Goal: Task Accomplishment & Management: Use online tool/utility

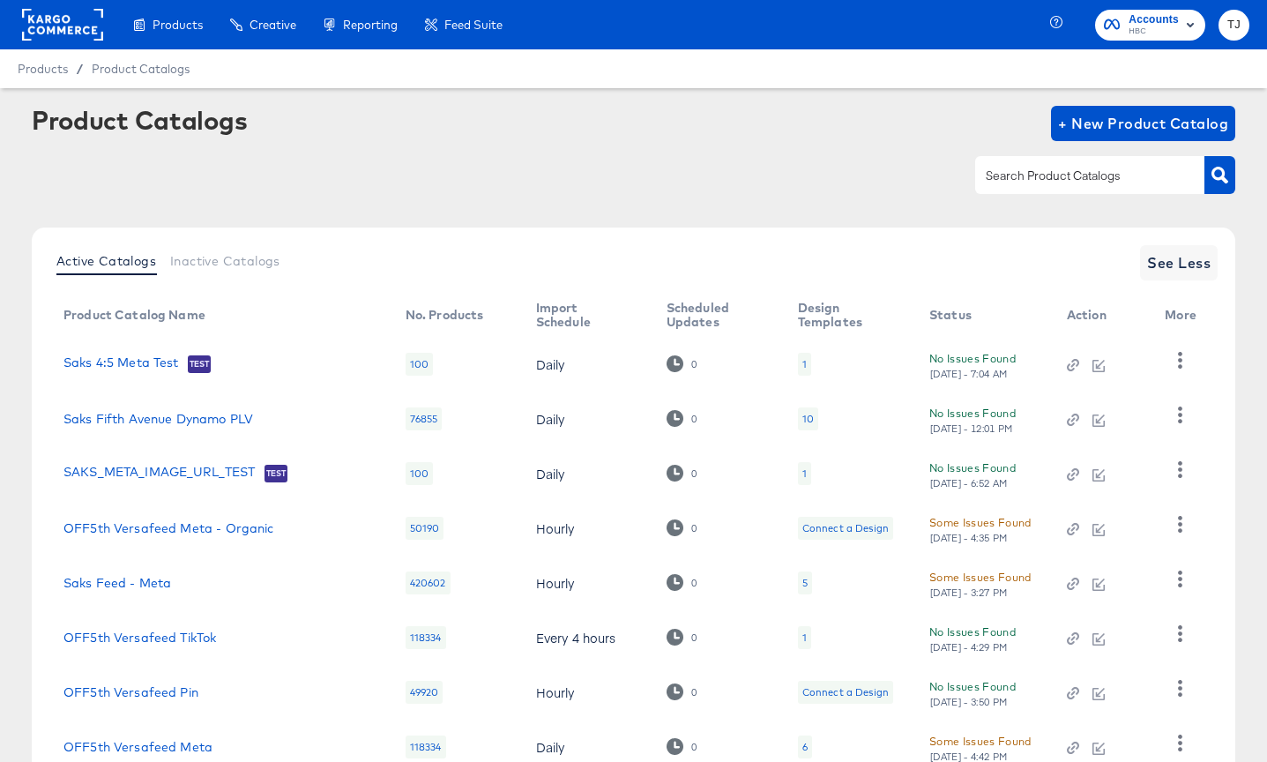
click at [65, 11] on rect at bounding box center [62, 25] width 81 height 32
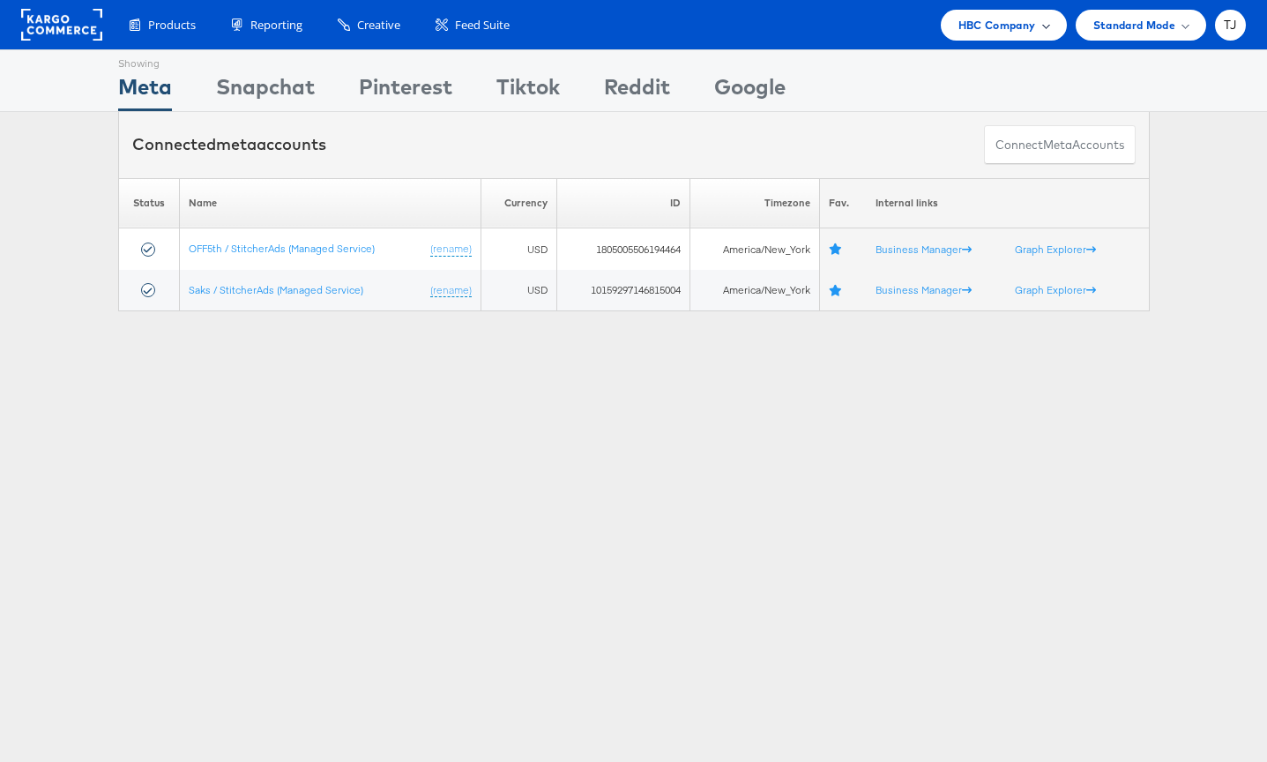
click at [1038, 19] on div "HBC Company" at bounding box center [1004, 25] width 91 height 19
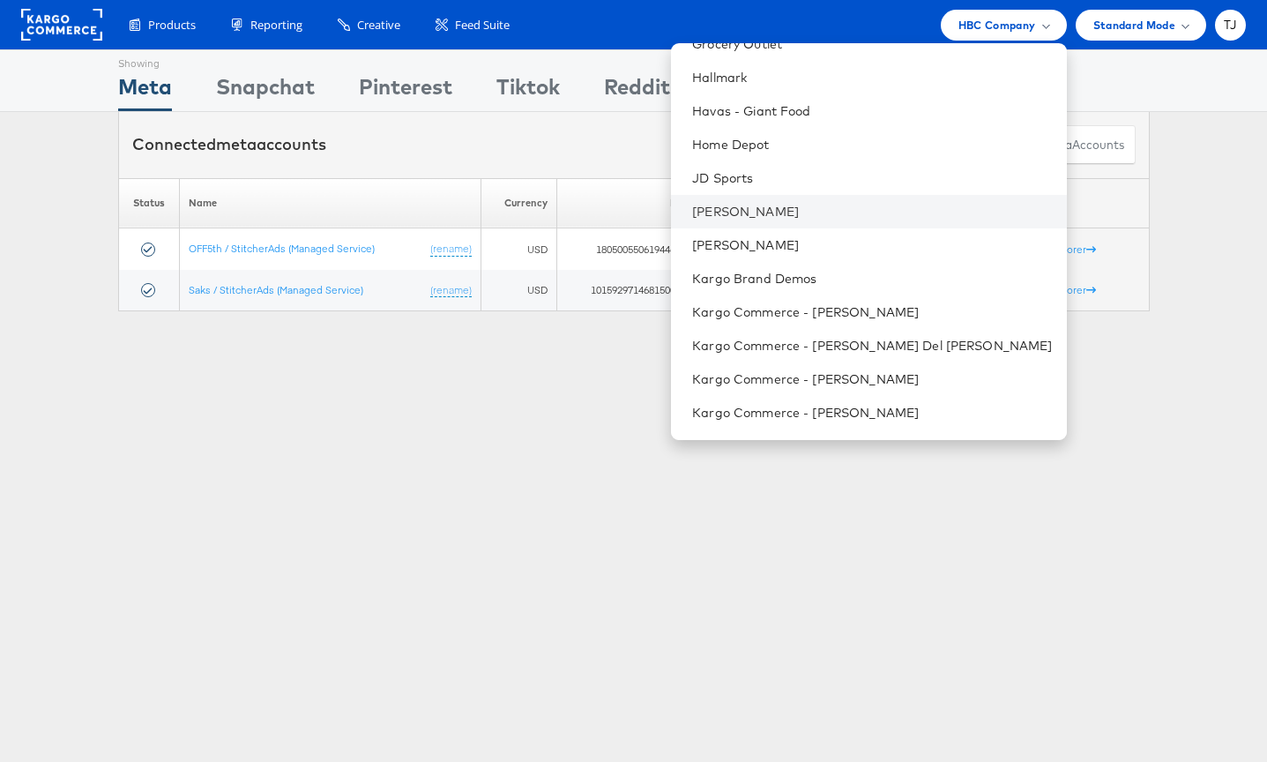
scroll to position [1064, 0]
click at [915, 212] on link "John Lewis" at bounding box center [872, 208] width 360 height 18
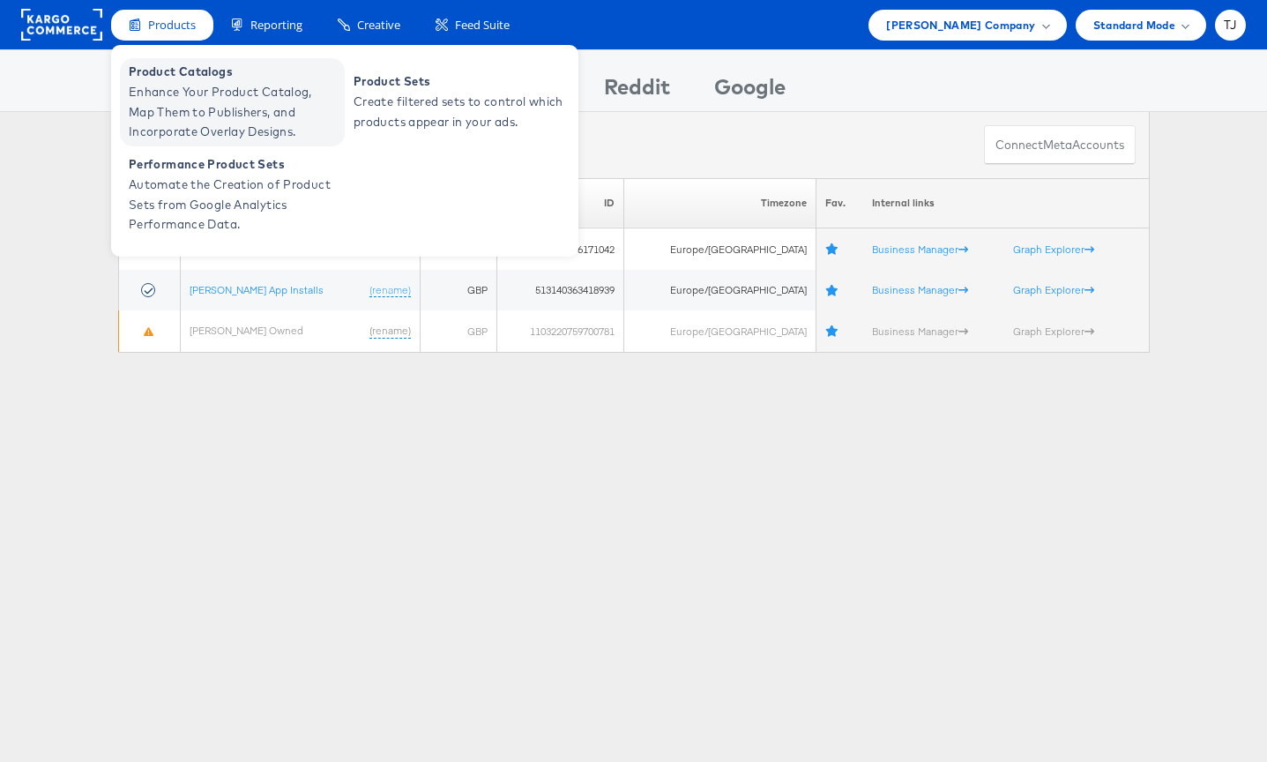
click at [139, 75] on span "Product Catalogs" at bounding box center [235, 72] width 212 height 20
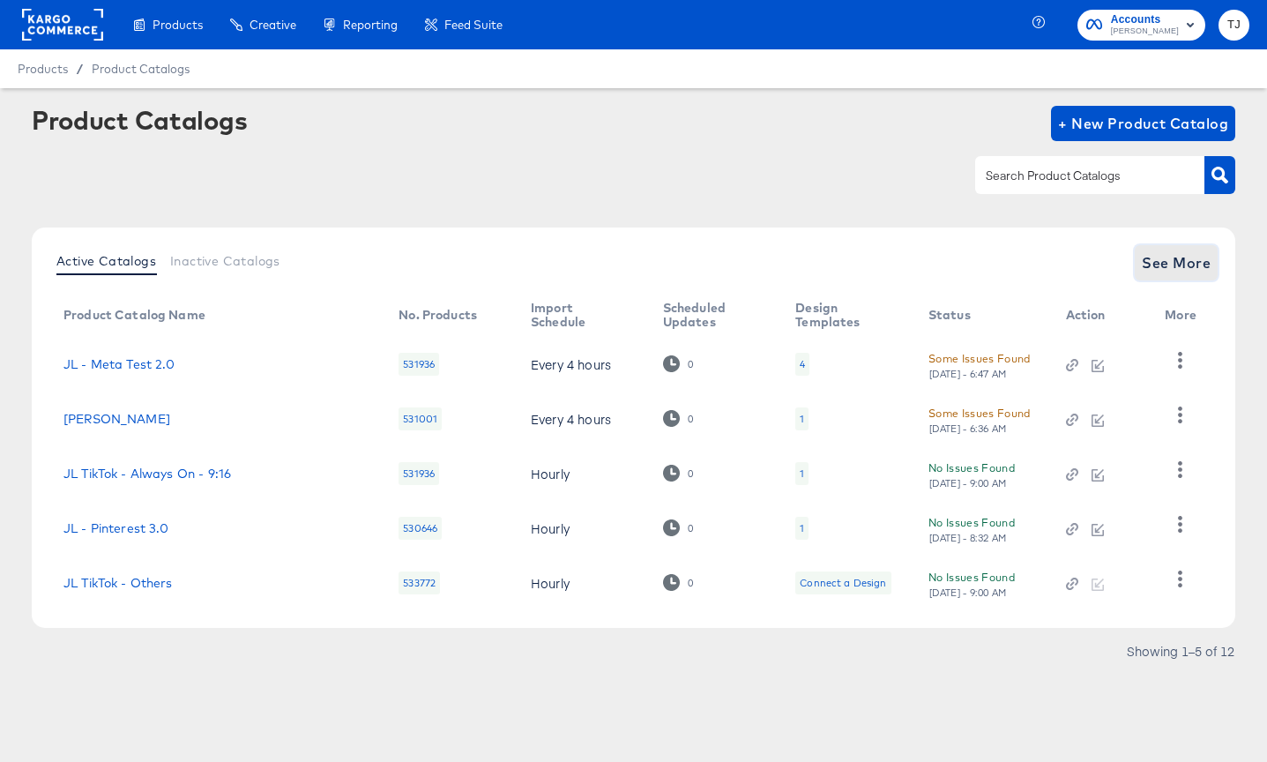
click at [1172, 265] on span "See More" at bounding box center [1176, 262] width 69 height 25
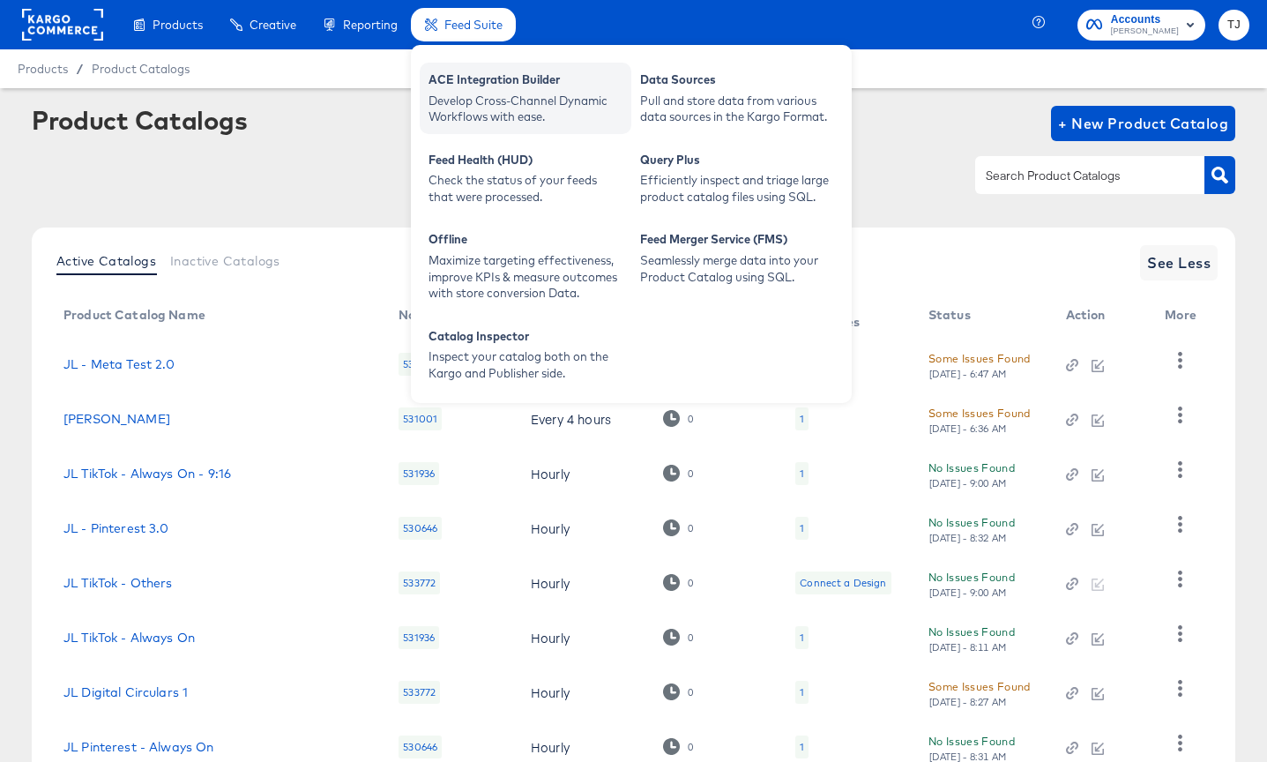
click at [475, 75] on div "ACE Integration Builder" at bounding box center [526, 81] width 194 height 21
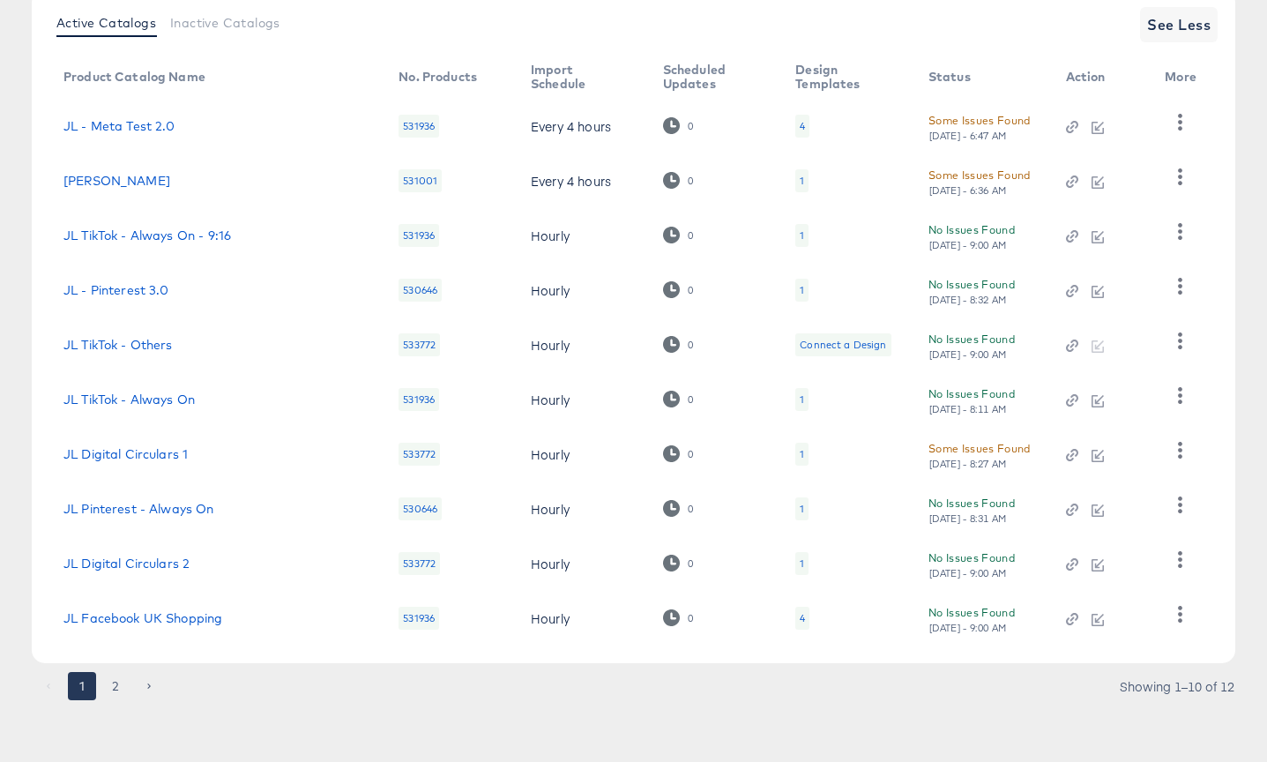
scroll to position [232, 0]
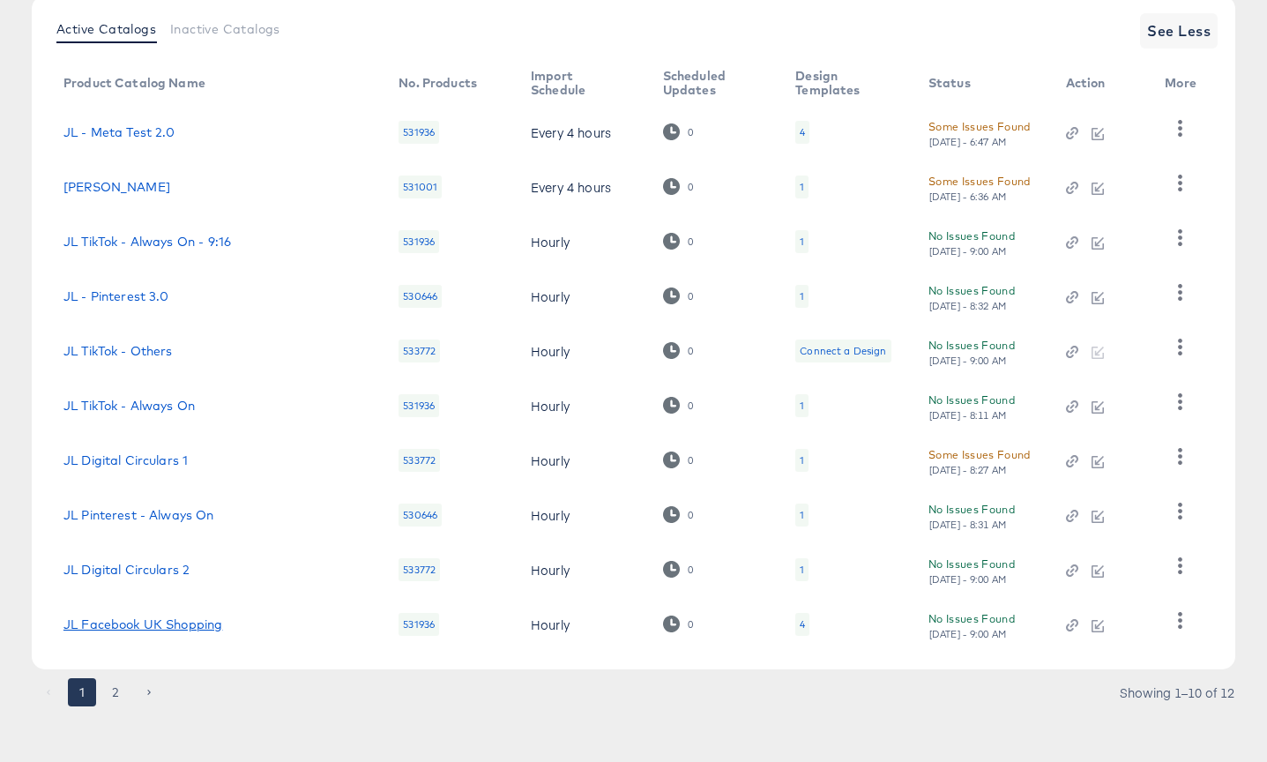
click at [116, 620] on link "JL Facebook UK Shopping" at bounding box center [143, 624] width 159 height 14
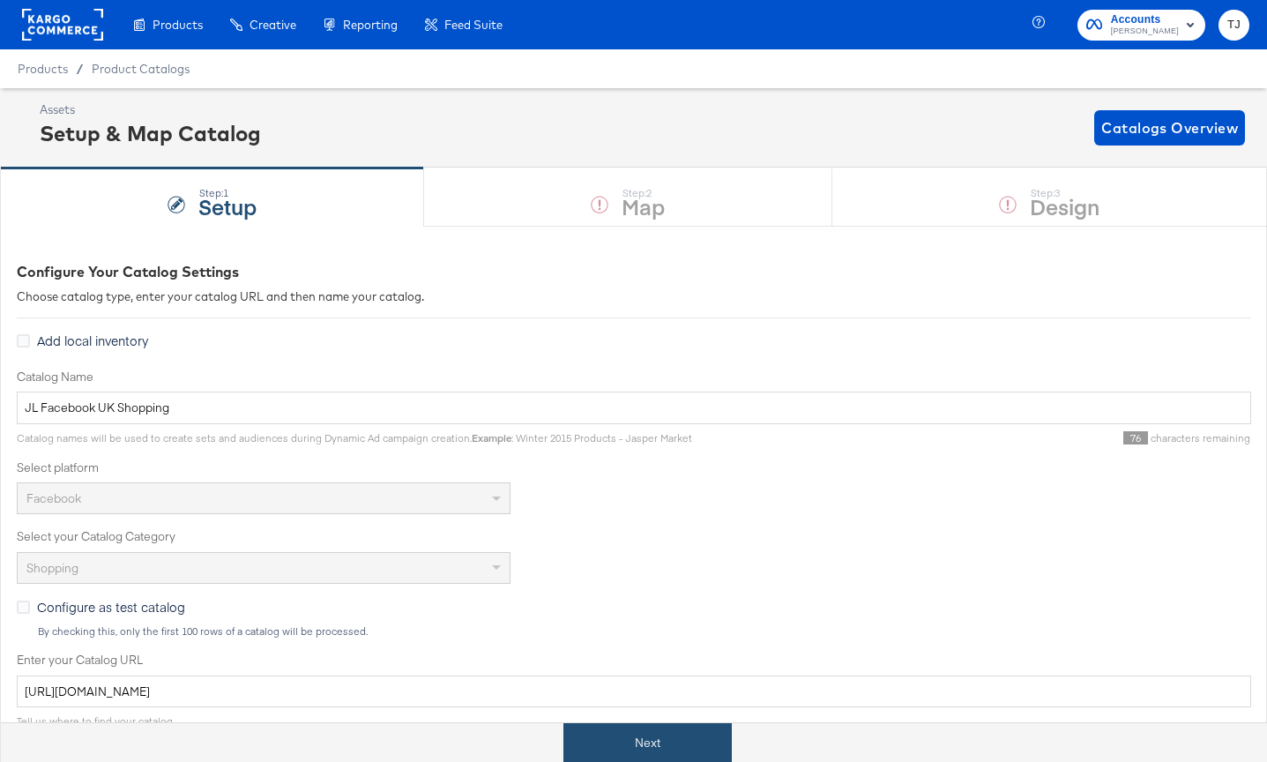
click at [682, 739] on button "Next" at bounding box center [648, 743] width 168 height 40
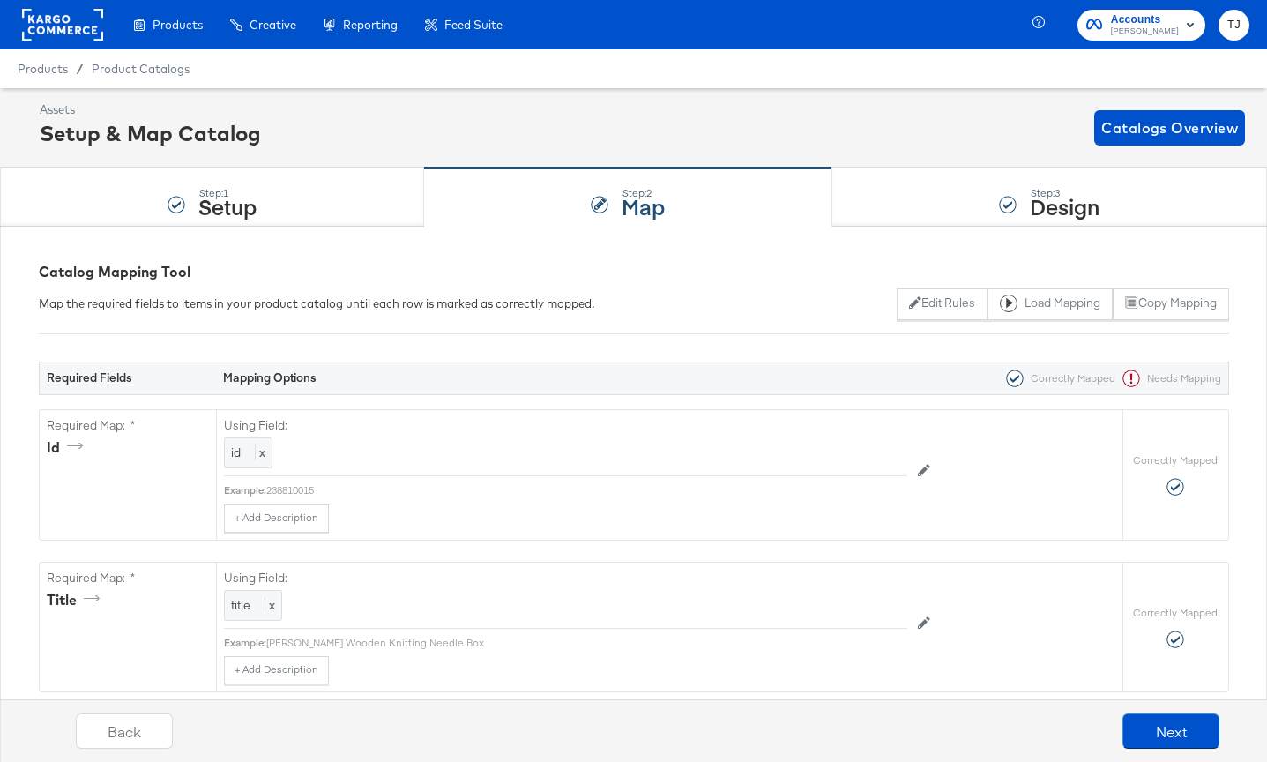
click at [69, 24] on rect at bounding box center [62, 25] width 81 height 32
click at [65, 25] on rect at bounding box center [62, 25] width 81 height 32
click at [58, 29] on rect at bounding box center [62, 25] width 81 height 32
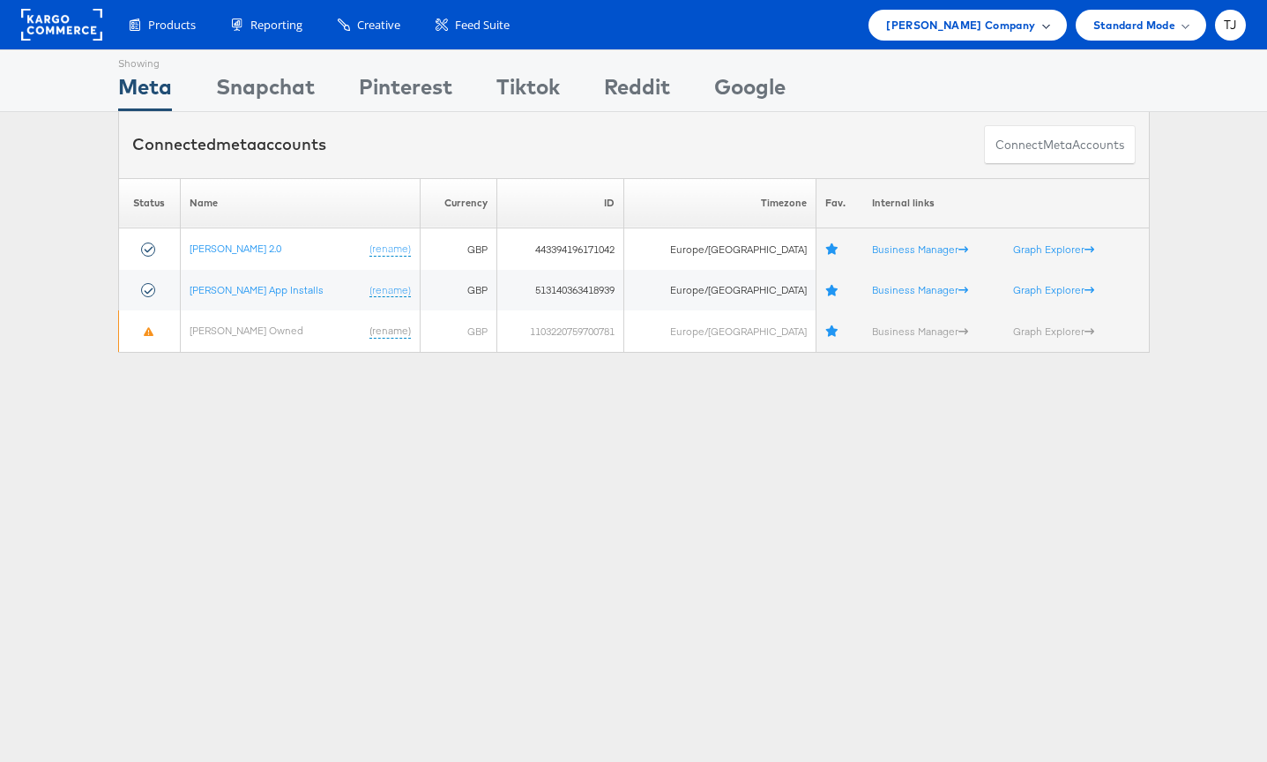
click at [1027, 22] on span "[PERSON_NAME] Company" at bounding box center [960, 25] width 149 height 19
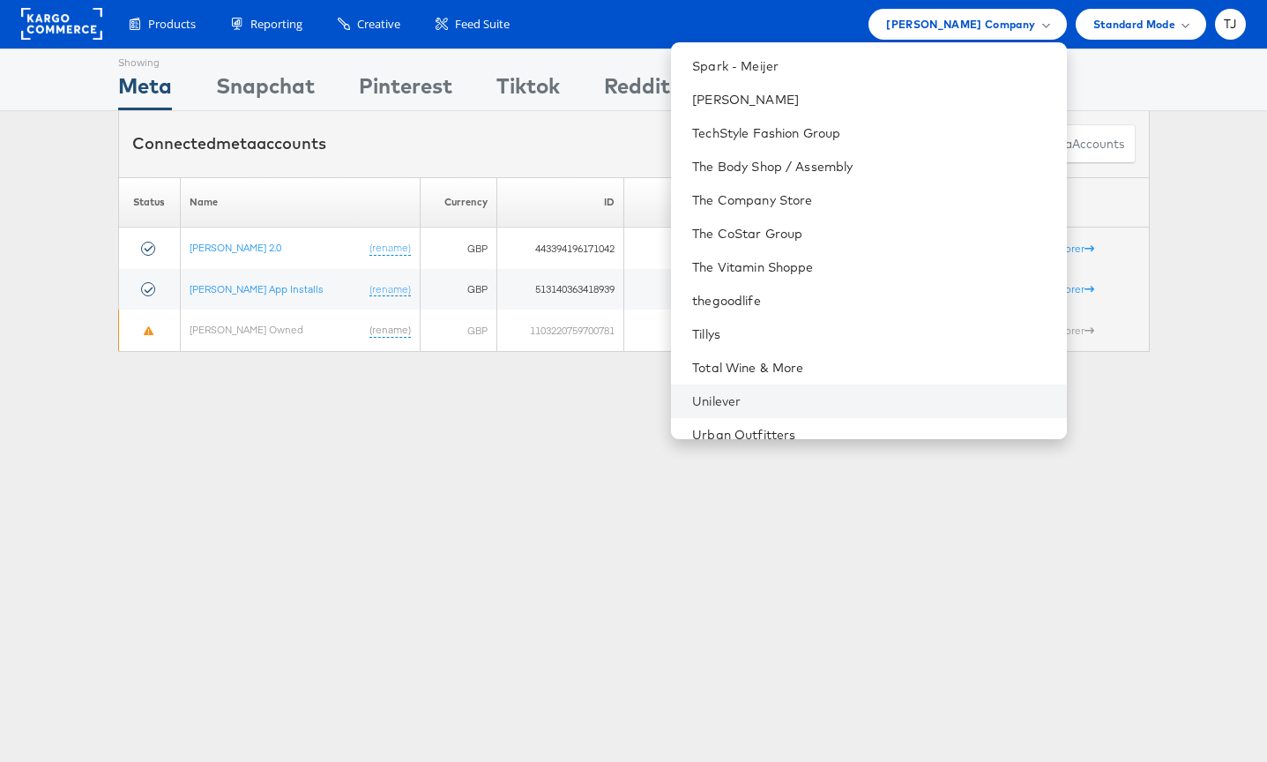
scroll to position [2436, 0]
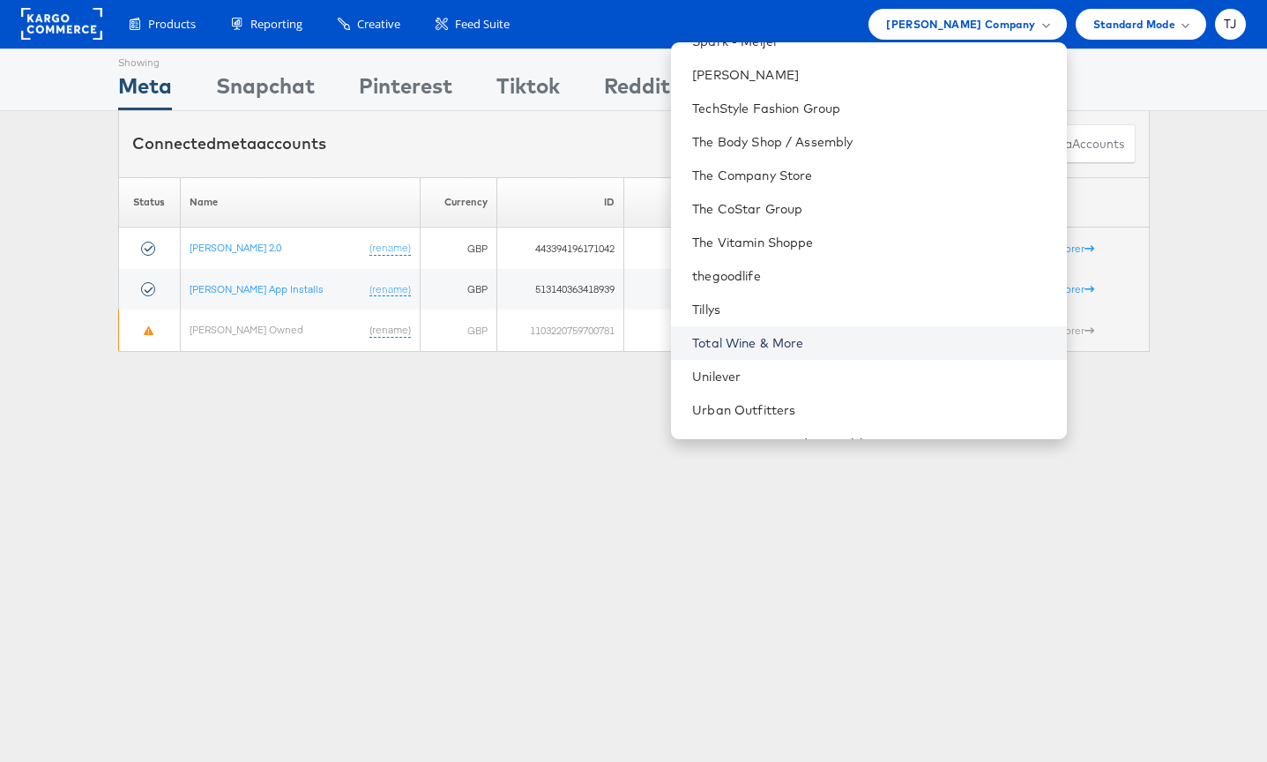
click at [868, 345] on link "Total Wine & More" at bounding box center [872, 343] width 360 height 18
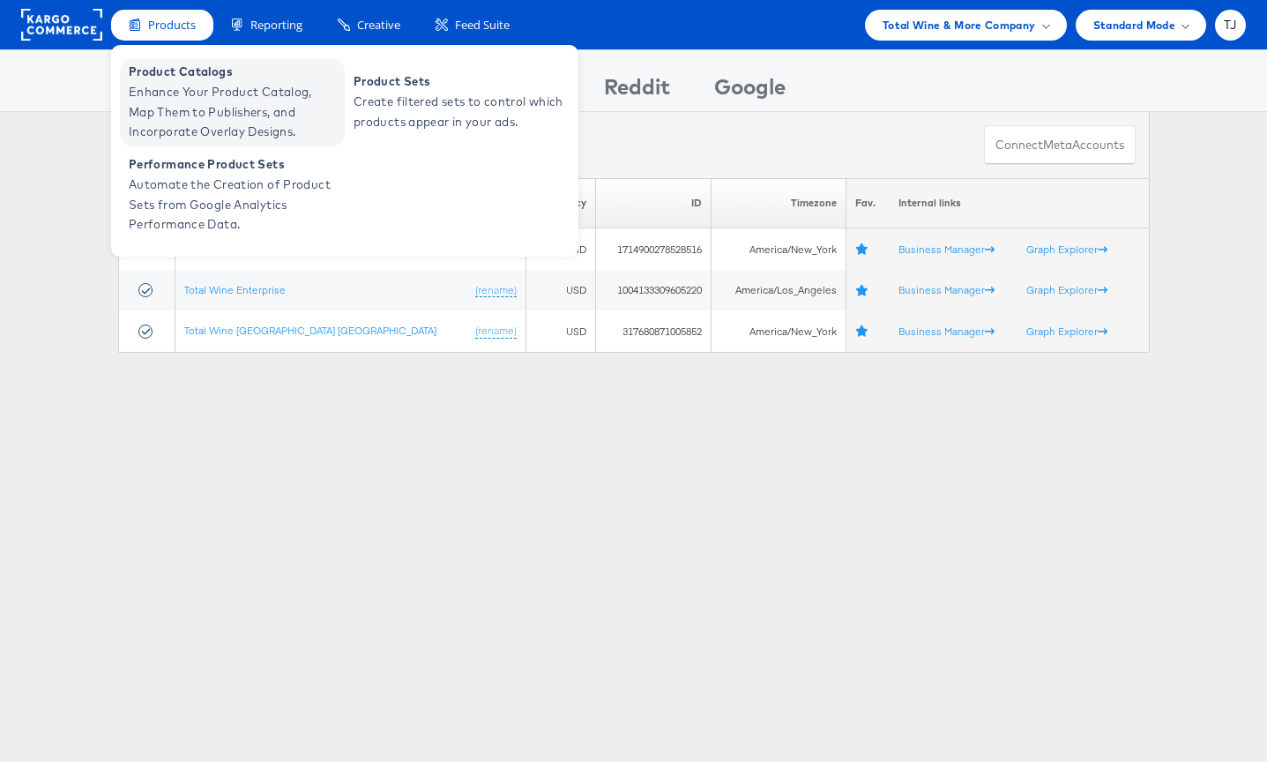
click at [167, 106] on span "Enhance Your Product Catalog, Map Them to Publishers, and Incorporate Overlay D…" at bounding box center [235, 112] width 212 height 60
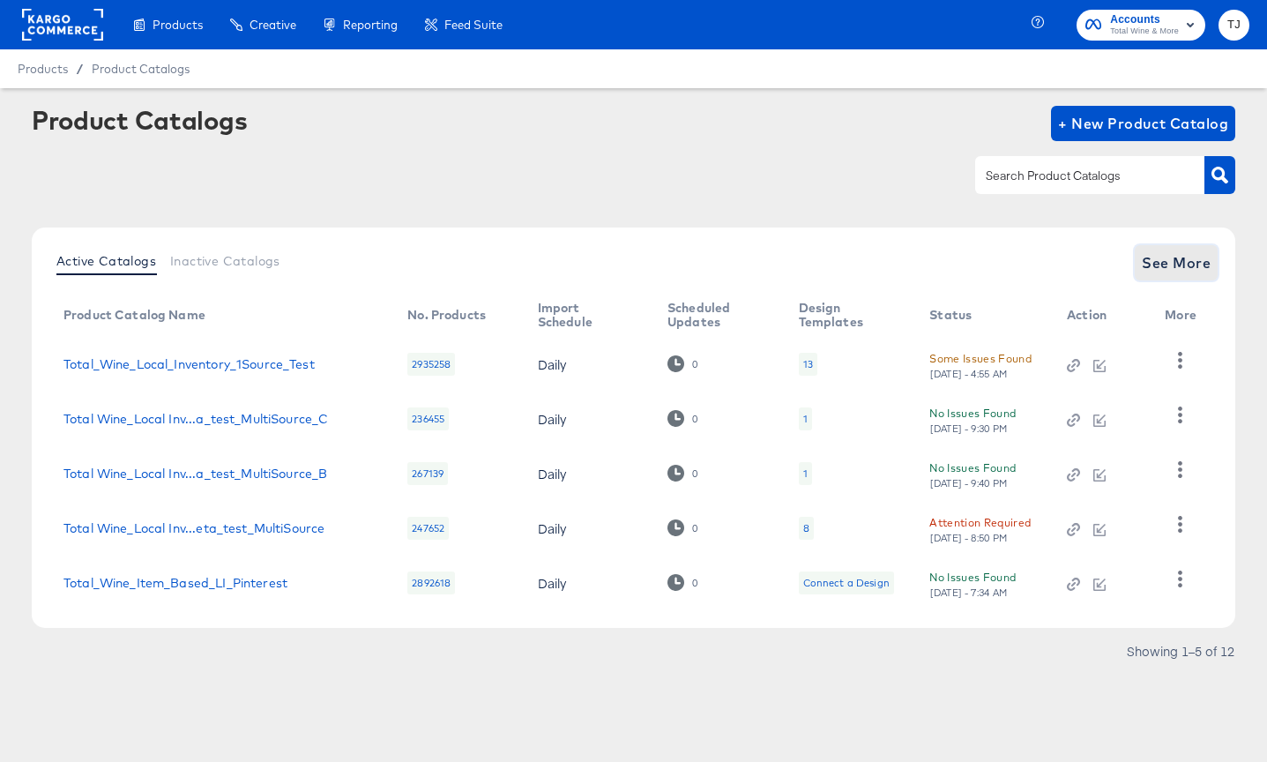
click at [1180, 261] on span "See More" at bounding box center [1176, 262] width 69 height 25
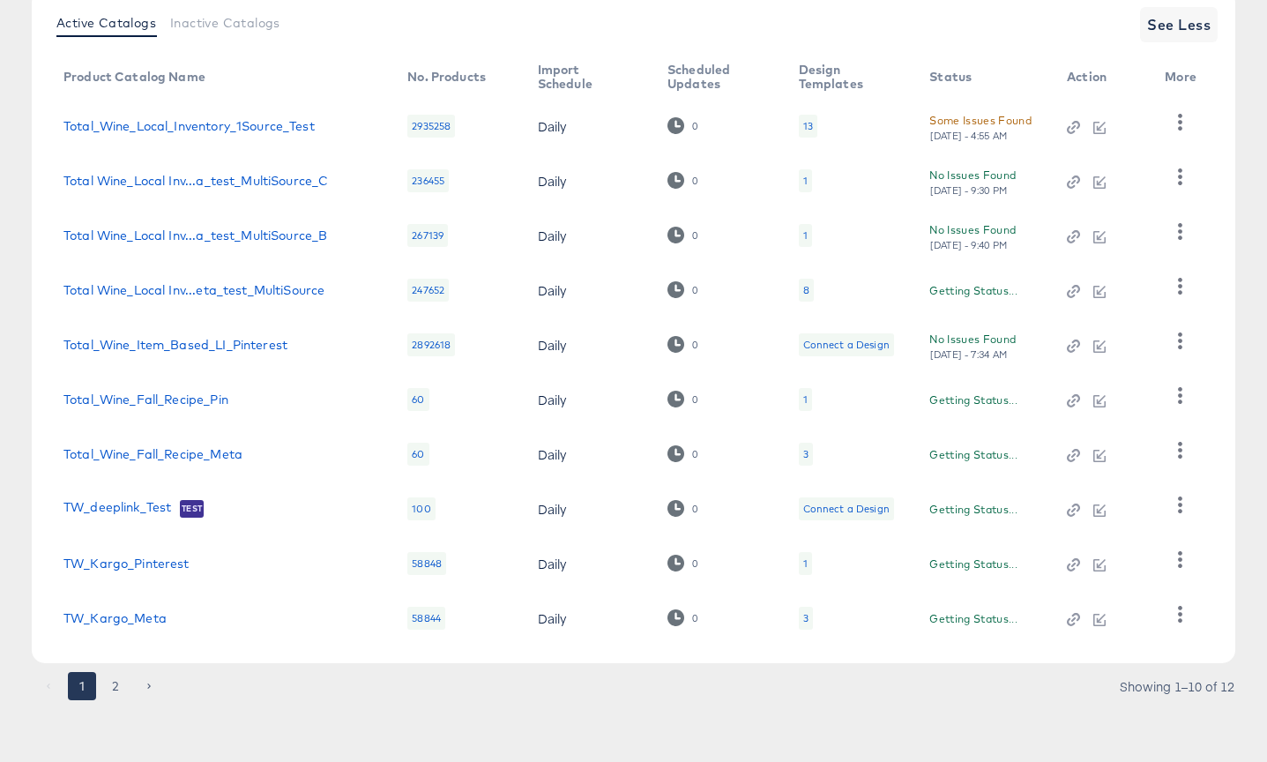
scroll to position [238, 0]
click at [118, 680] on button "2" at bounding box center [115, 686] width 28 height 28
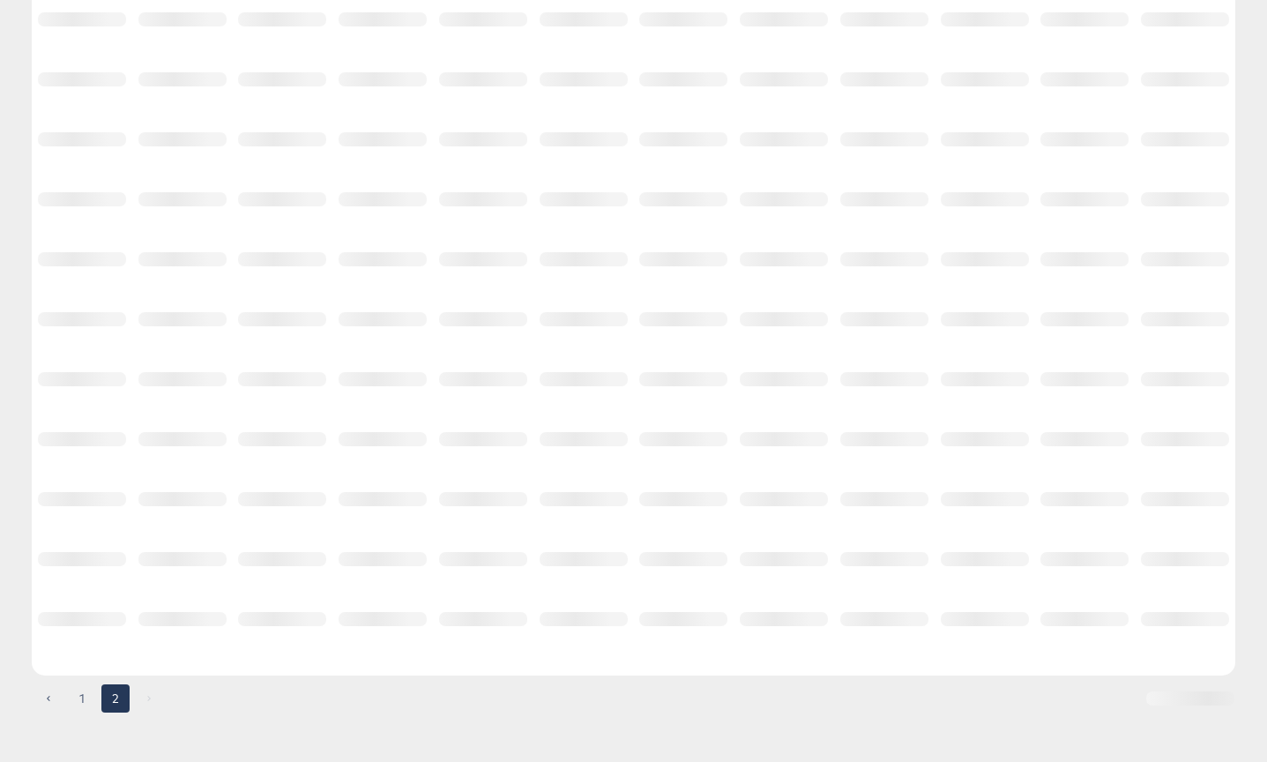
scroll to position [0, 0]
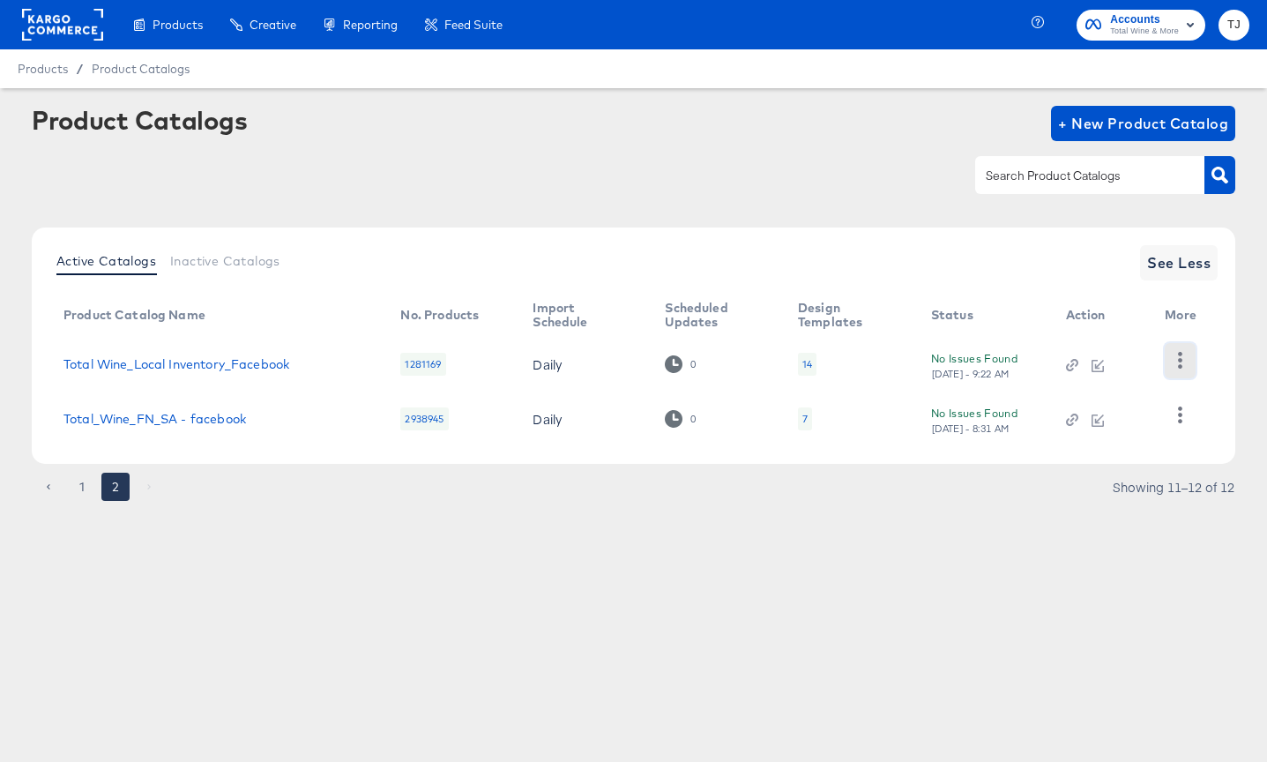
click at [1183, 355] on icon "button" at bounding box center [1180, 360] width 17 height 17
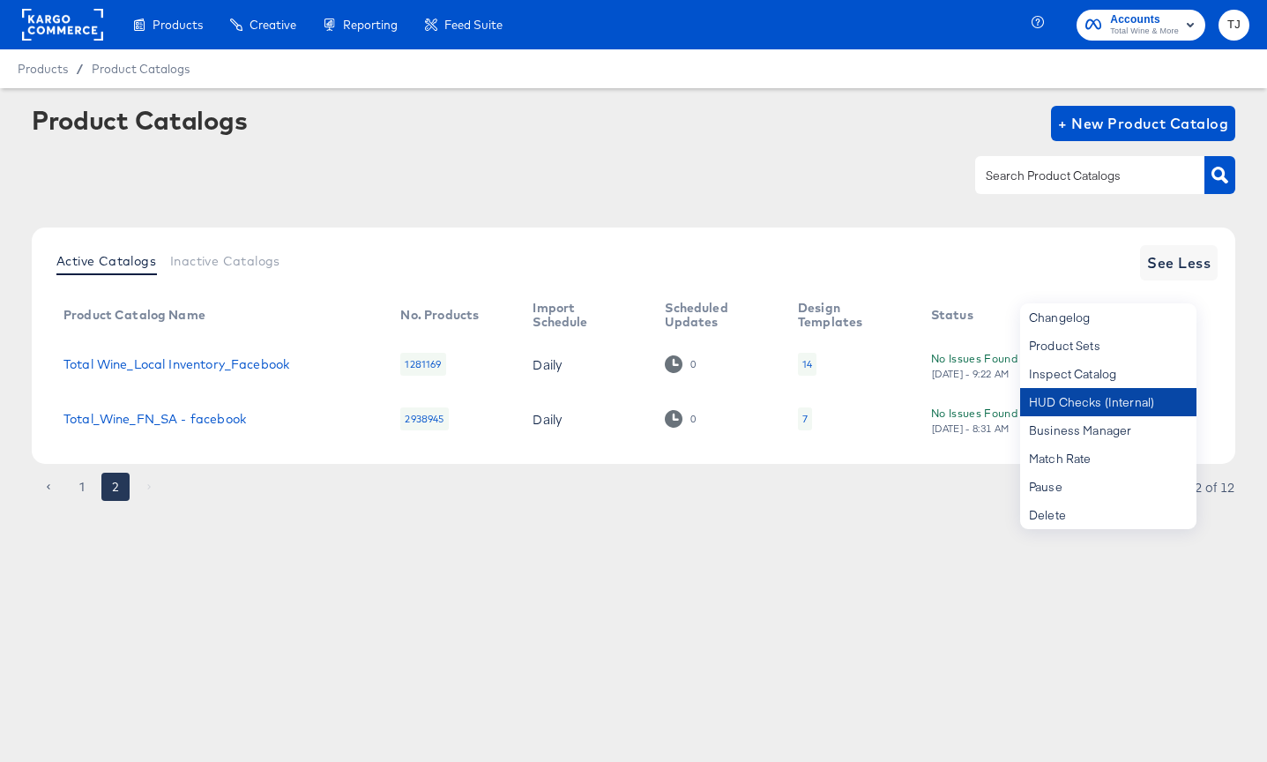
click at [1153, 394] on div "HUD Checks (Internal)" at bounding box center [1108, 402] width 176 height 28
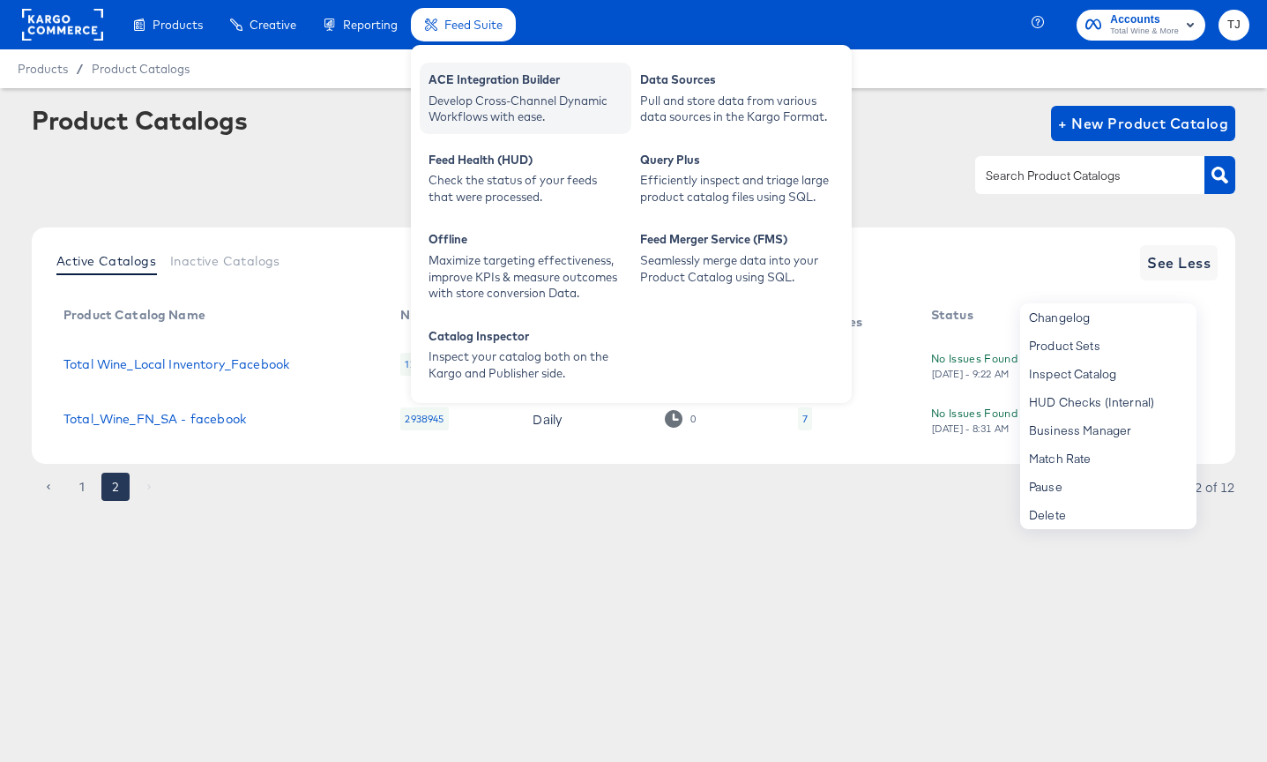
click at [470, 86] on div "ACE Integration Builder" at bounding box center [526, 81] width 194 height 21
